Goal: Transaction & Acquisition: Subscribe to service/newsletter

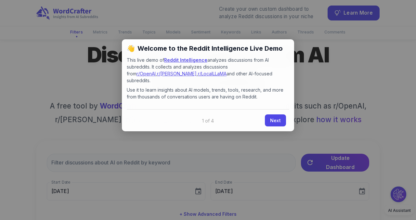
scroll to position [30, 0]
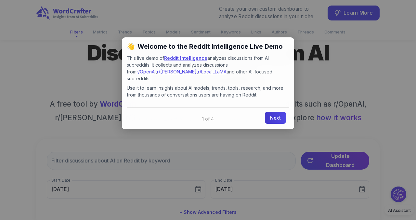
click at [274, 112] on link "Next" at bounding box center [275, 118] width 21 height 12
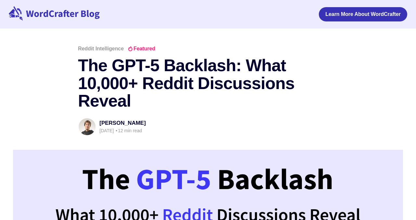
click at [139, 123] on link "[PERSON_NAME]" at bounding box center [122, 123] width 46 height 6
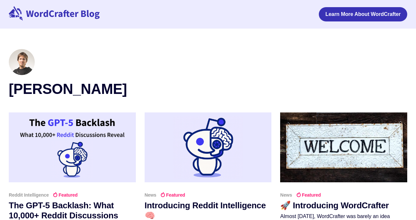
drag, startPoint x: 120, startPoint y: 89, endPoint x: 8, endPoint y: 87, distance: 111.1
click at [8, 87] on main "Federico Pascual Reddit Intelligence Featured The GPT-5 Backlash: What 10,000+ …" at bounding box center [208, 154] width 416 height 235
copy h2 "Federico Pascua"
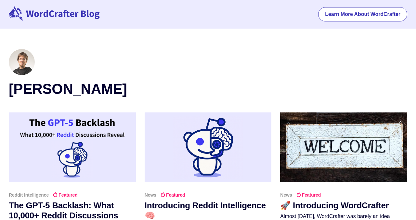
click at [352, 18] on link "Learn More About WordCrafter" at bounding box center [362, 14] width 89 height 14
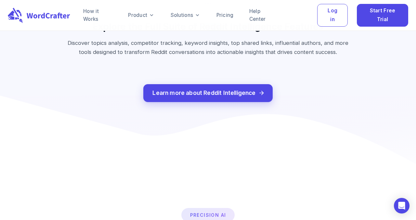
scroll to position [1808, 0]
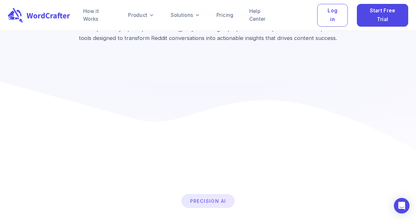
click at [224, 10] on div "How it Works Product Solutions Pricing Help Center Log in Start Free Trial" at bounding box center [240, 15] width 335 height 23
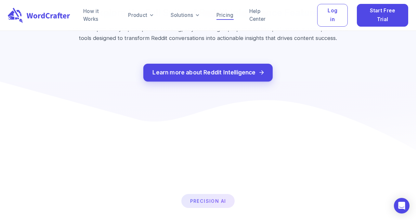
click at [224, 15] on link "Pricing" at bounding box center [224, 15] width 17 height 8
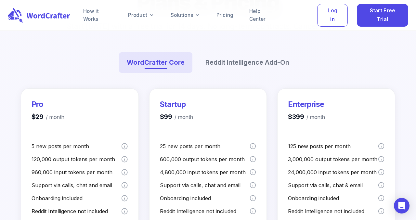
scroll to position [133, 0]
